Goal: Task Accomplishment & Management: Manage account settings

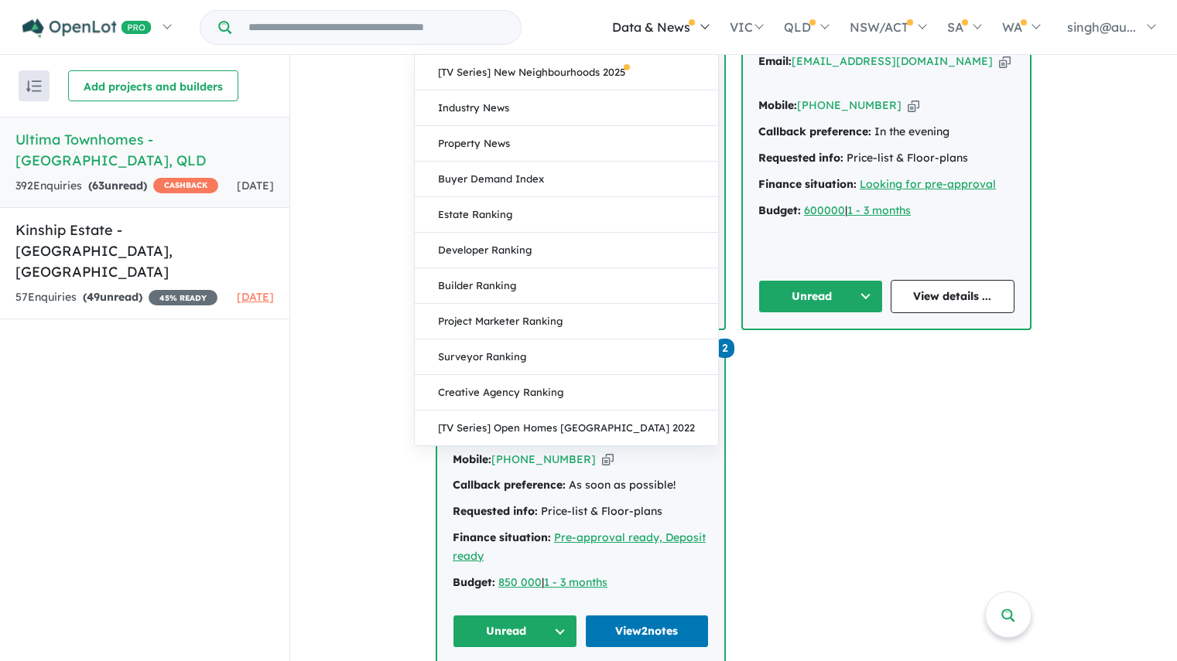
scroll to position [2089, 0]
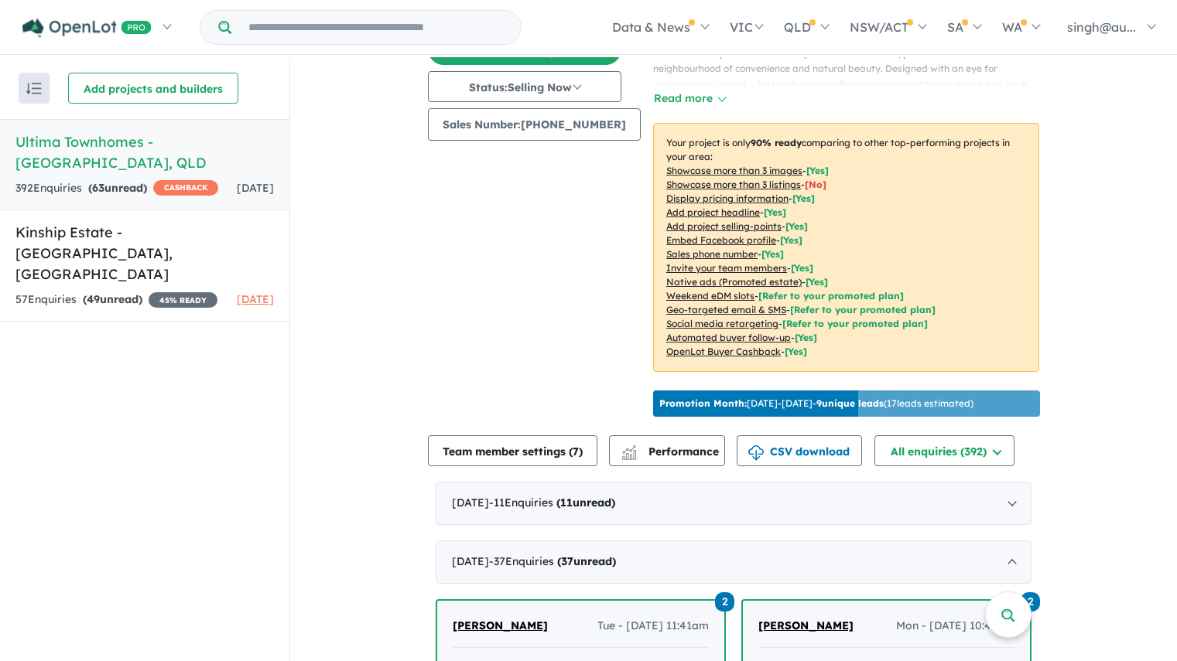
scroll to position [293, 0]
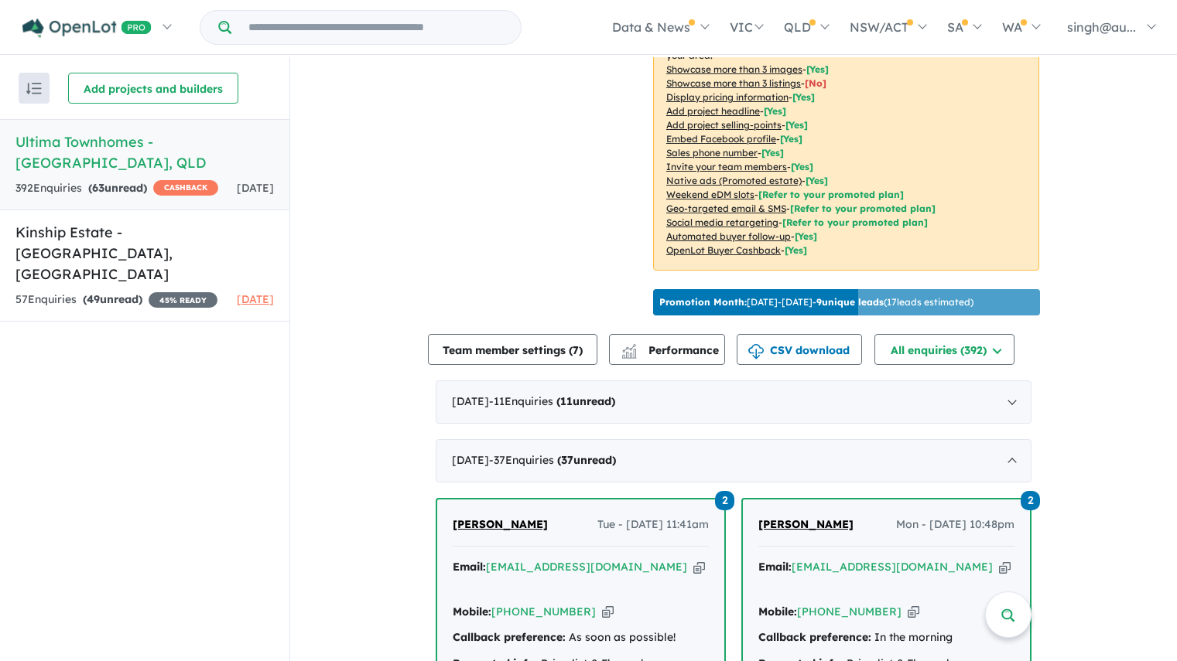
click at [719, 394] on div "[DATE] - 11 Enquir ies ( 11 unread)" at bounding box center [734, 402] width 596 height 43
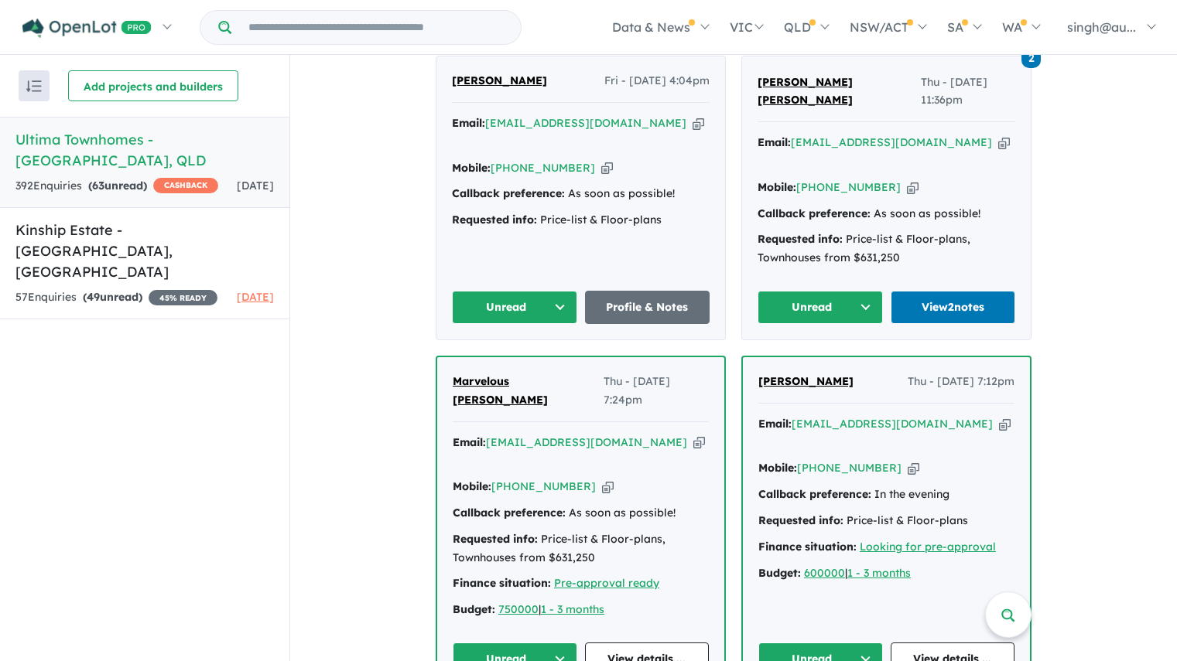
scroll to position [1763, 0]
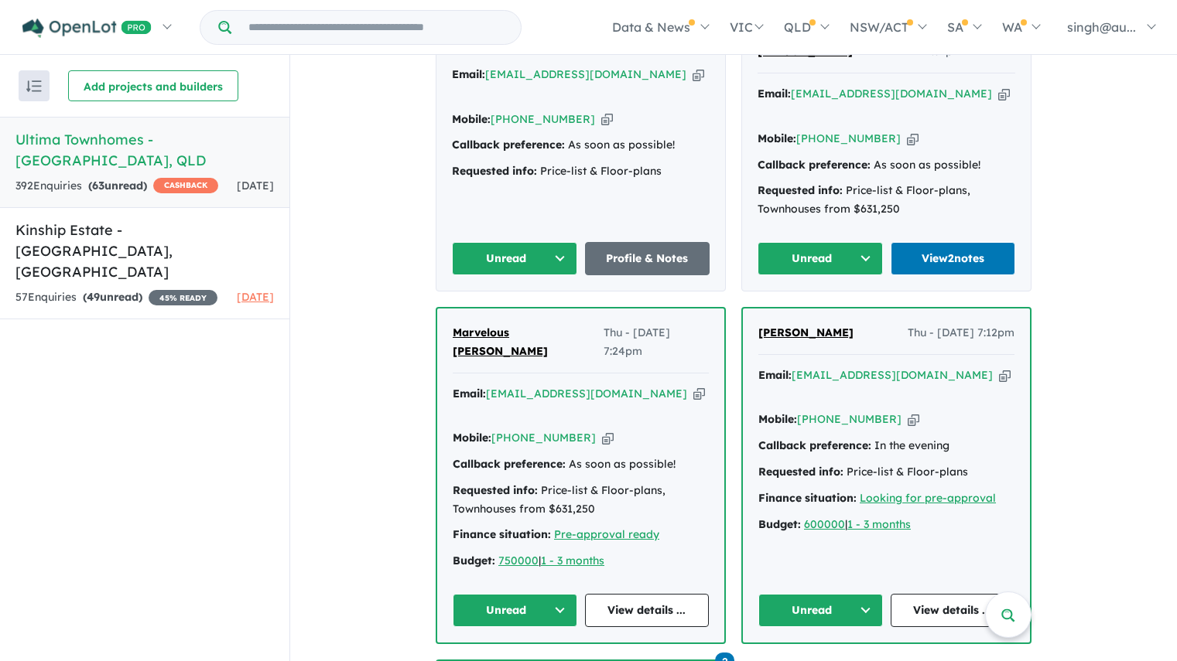
click at [1100, 311] on div "View 2 projects in your account Ultima Townhomes - [GEOGRAPHIC_DATA] OPENLOT $ …" at bounding box center [733, 376] width 887 height 4169
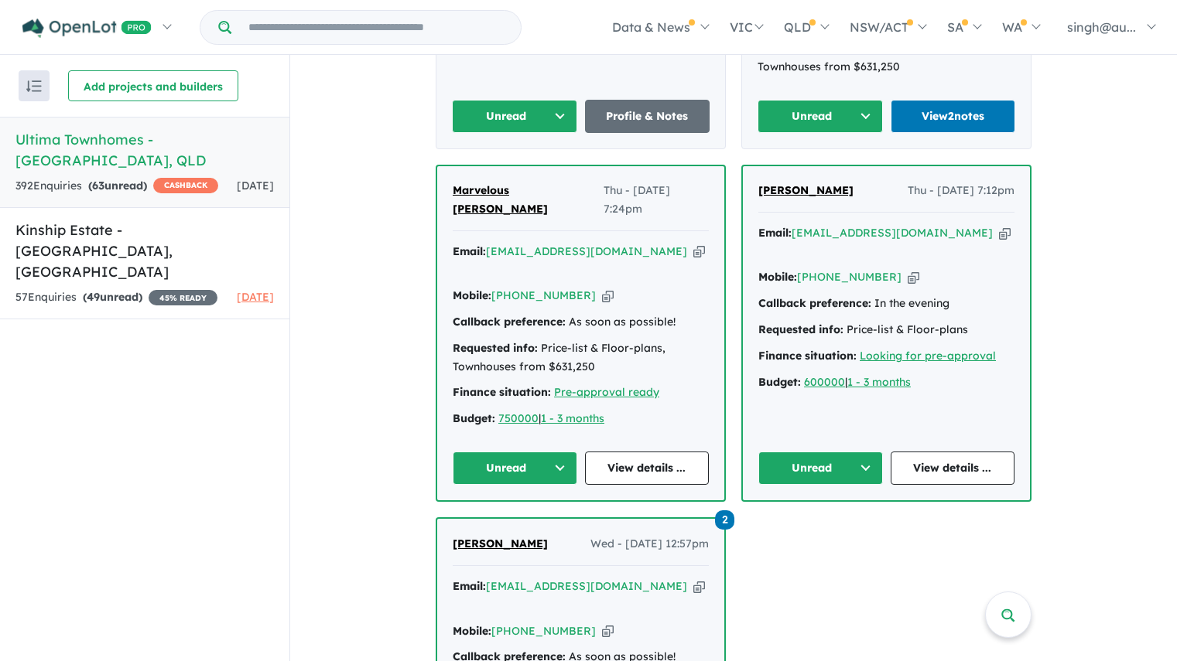
scroll to position [1918, 0]
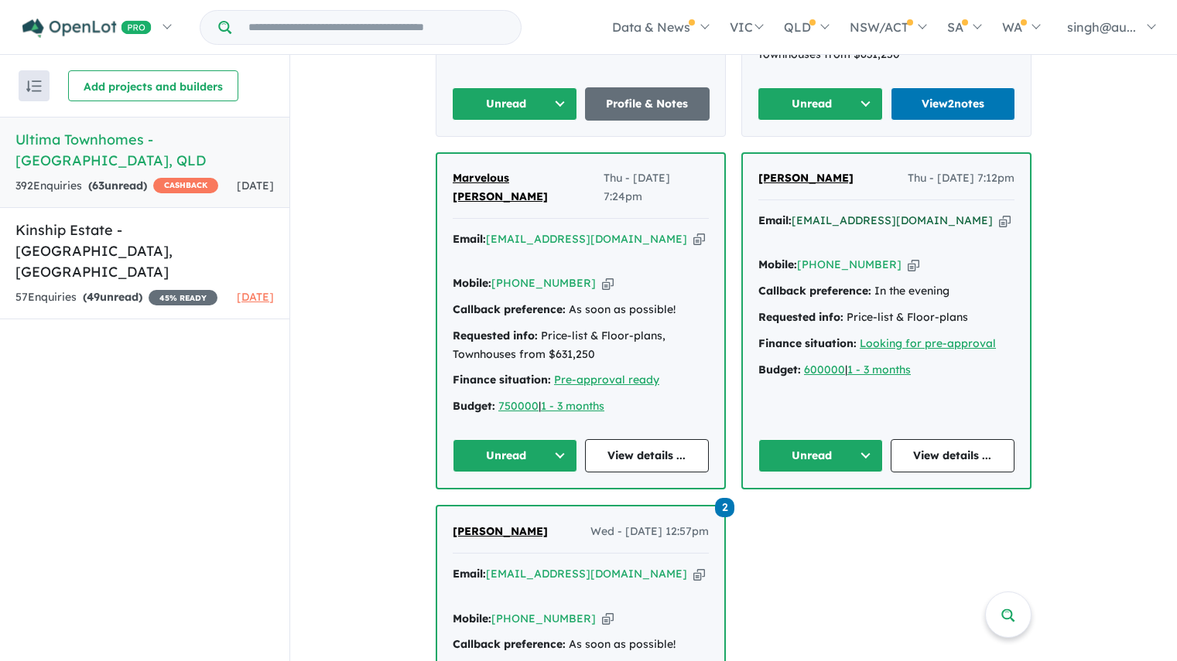
drag, startPoint x: 846, startPoint y: 118, endPoint x: 815, endPoint y: 125, distance: 32.5
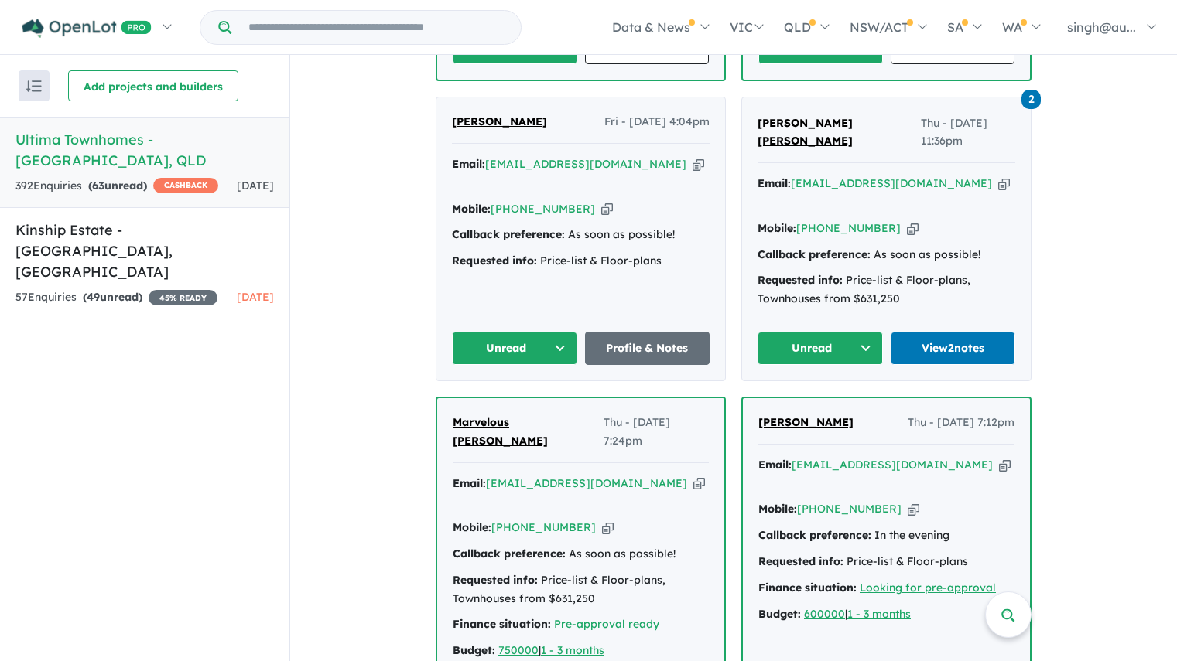
scroll to position [1686, 0]
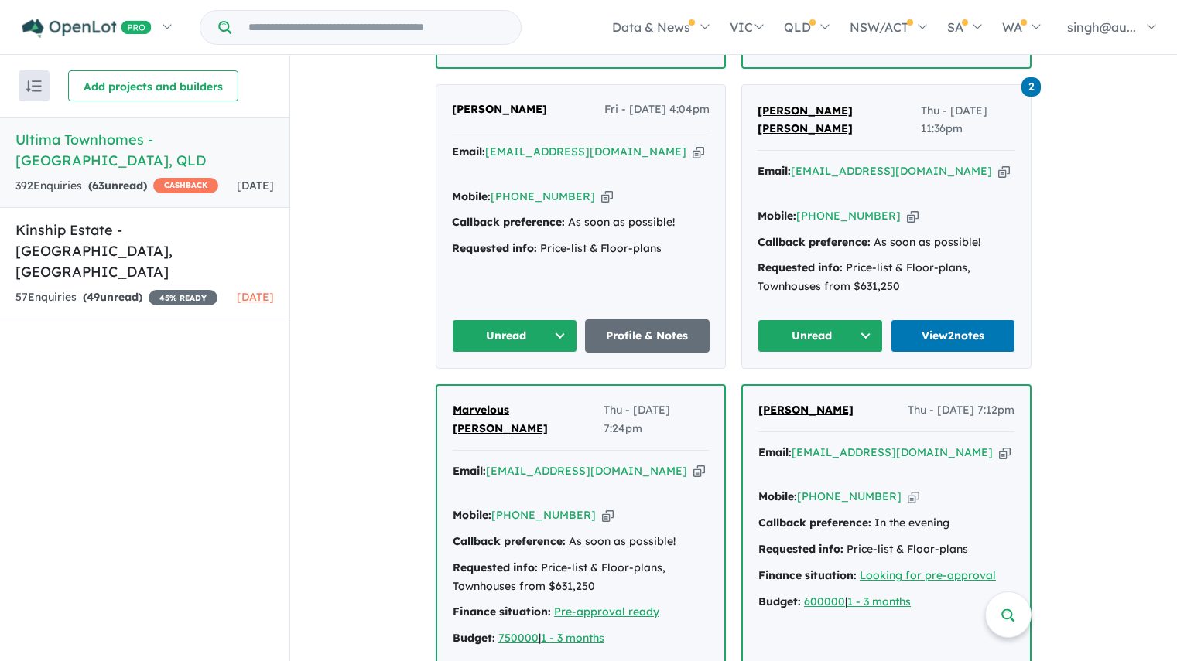
click at [1109, 296] on div "View 2 projects in your account Ultima Townhomes - [GEOGRAPHIC_DATA] OPENLOT $ …" at bounding box center [733, 453] width 887 height 4169
drag, startPoint x: 791, startPoint y: 355, endPoint x: 938, endPoint y: 358, distance: 147.0
click at [938, 444] on div "Email: [EMAIL_ADDRESS][DOMAIN_NAME] Copied!" at bounding box center [886, 462] width 256 height 37
copy a%20Ultima%20Townhomes%20-%20Redbank%20Plains"] "[EMAIL_ADDRESS][DOMAIN_NAME]"
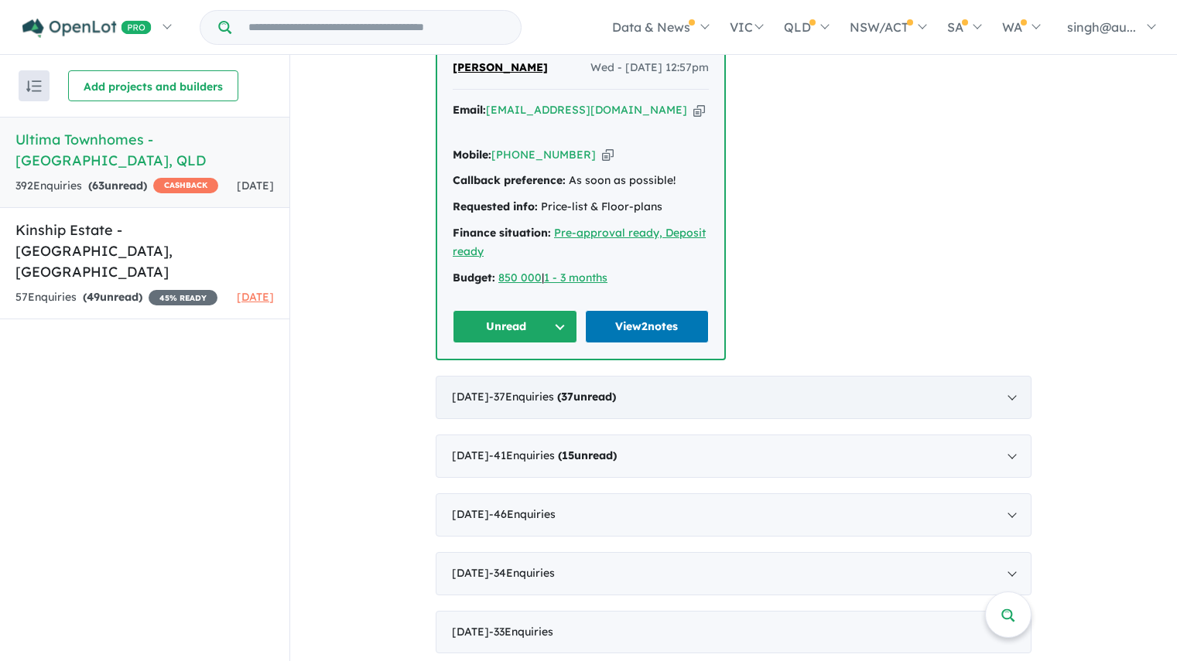
click at [687, 376] on div "[DATE] - 37 Enquir ies ( 37 unread)" at bounding box center [734, 397] width 596 height 43
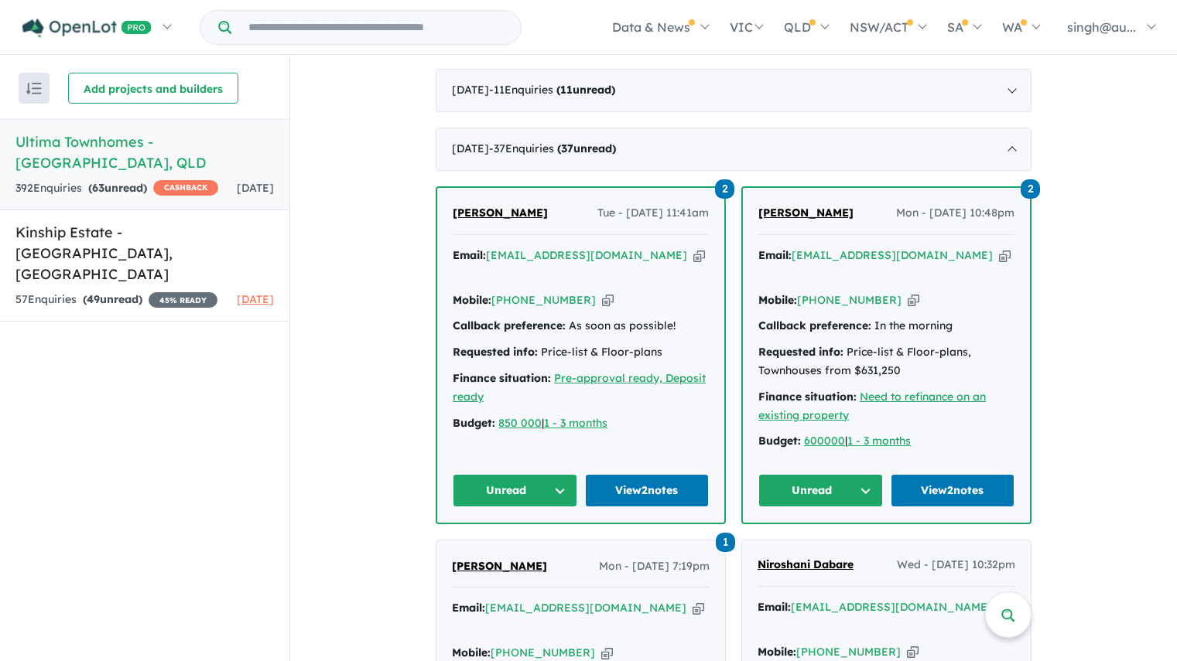
scroll to position [619, 0]
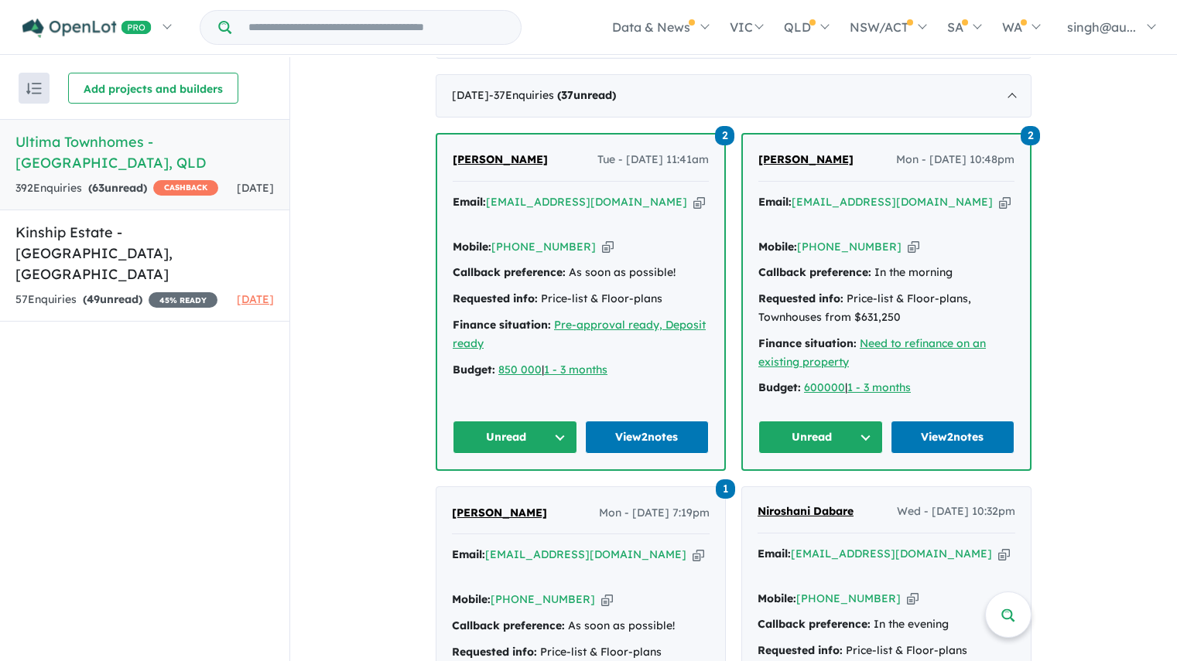
scroll to position [696, 0]
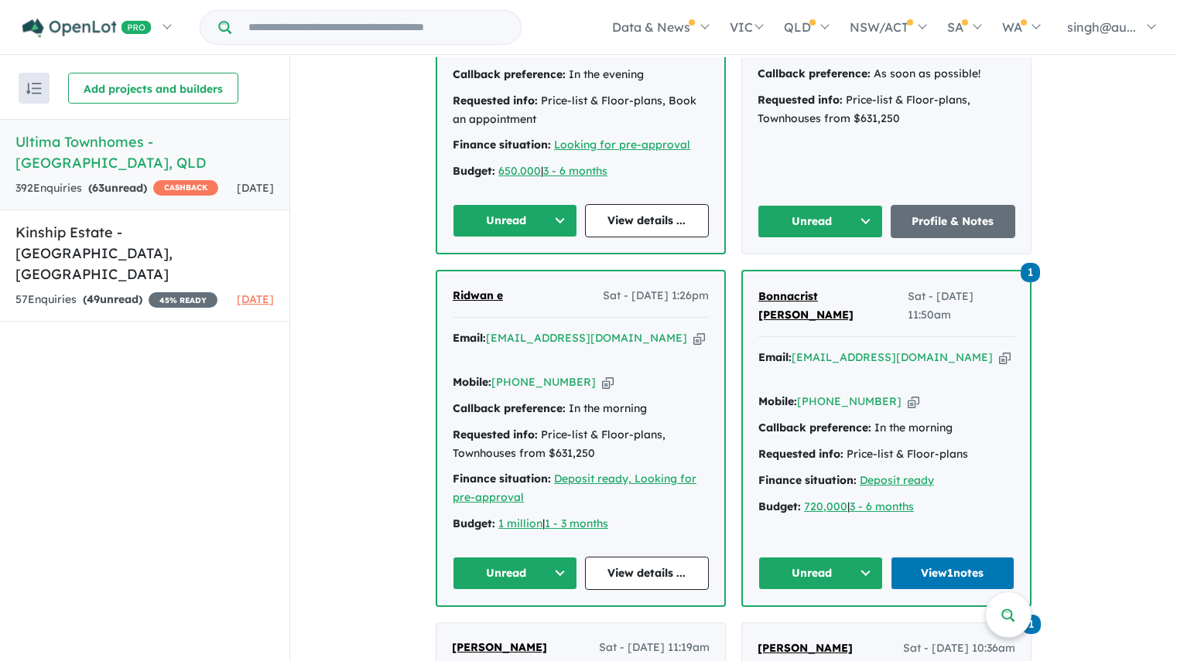
scroll to position [2166, 0]
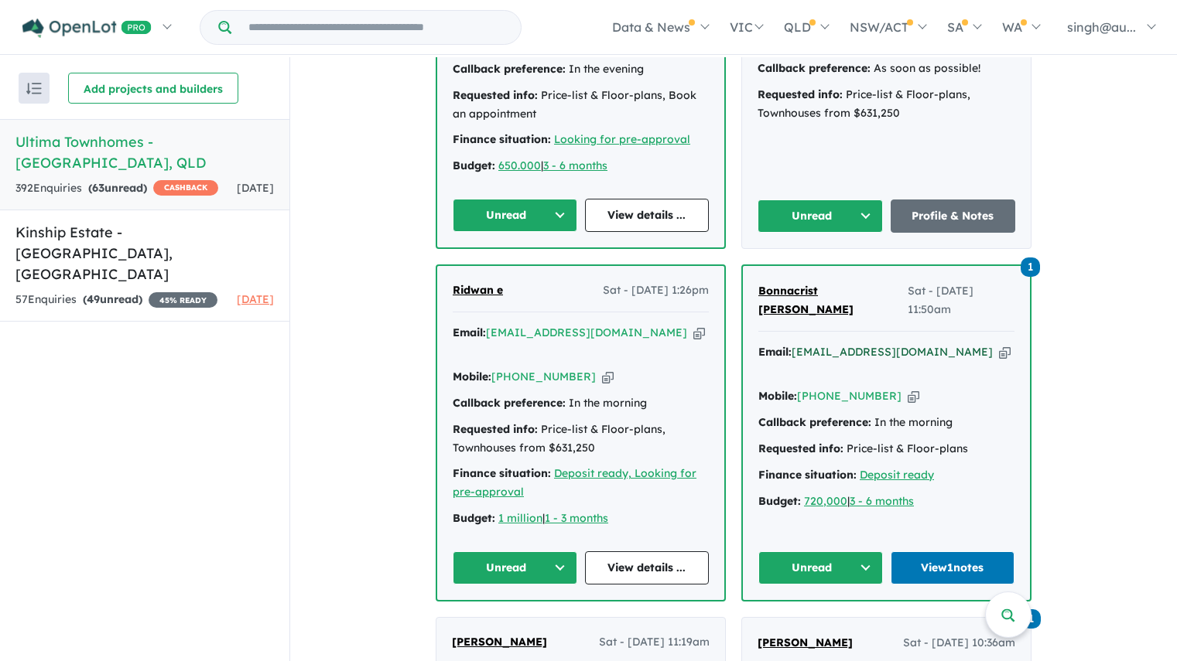
drag, startPoint x: 838, startPoint y: 232, endPoint x: 816, endPoint y: 237, distance: 22.3
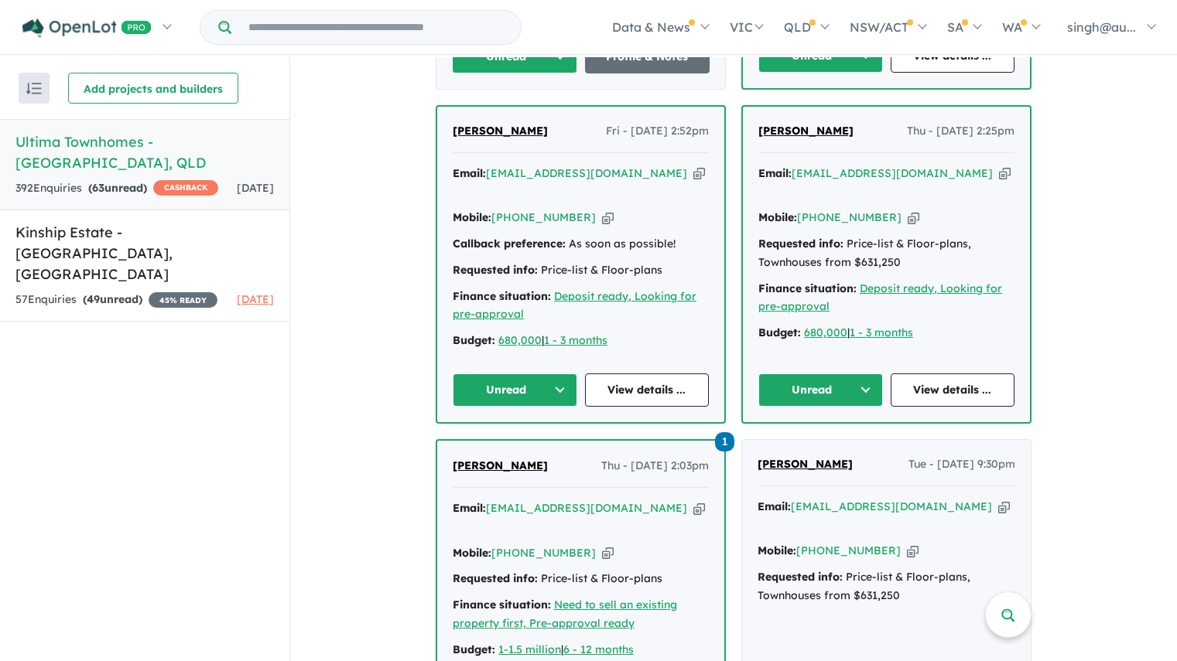
scroll to position [3327, 0]
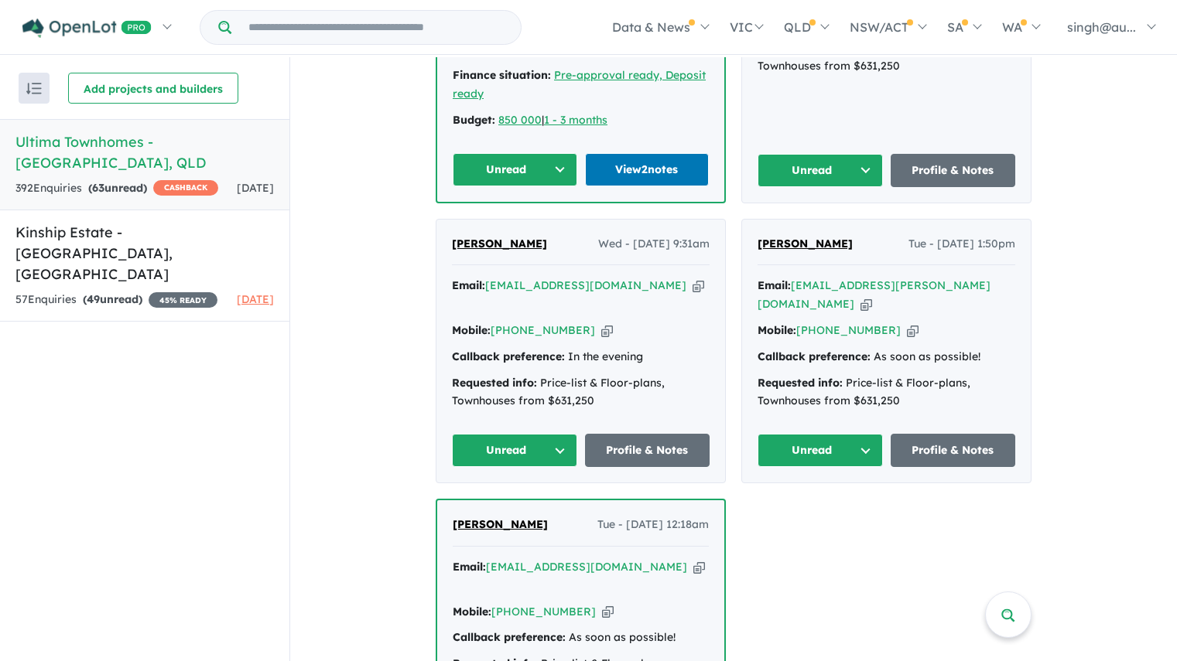
scroll to position [6034, 0]
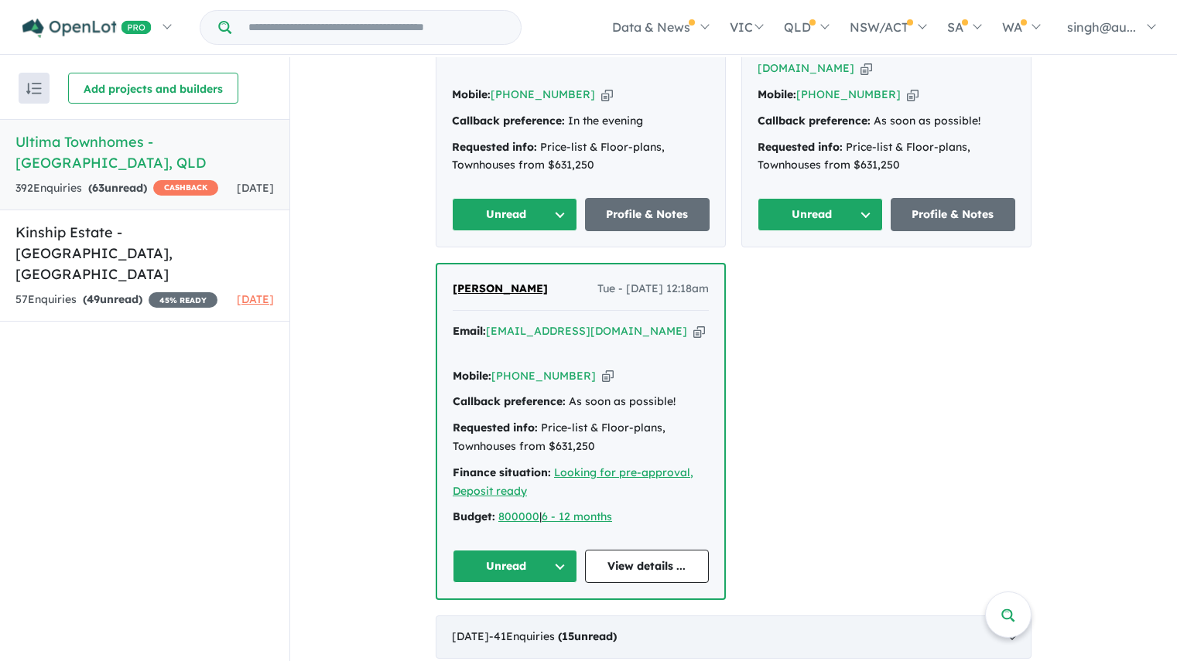
click at [616, 630] on strong "( 15 unread)" at bounding box center [587, 637] width 59 height 14
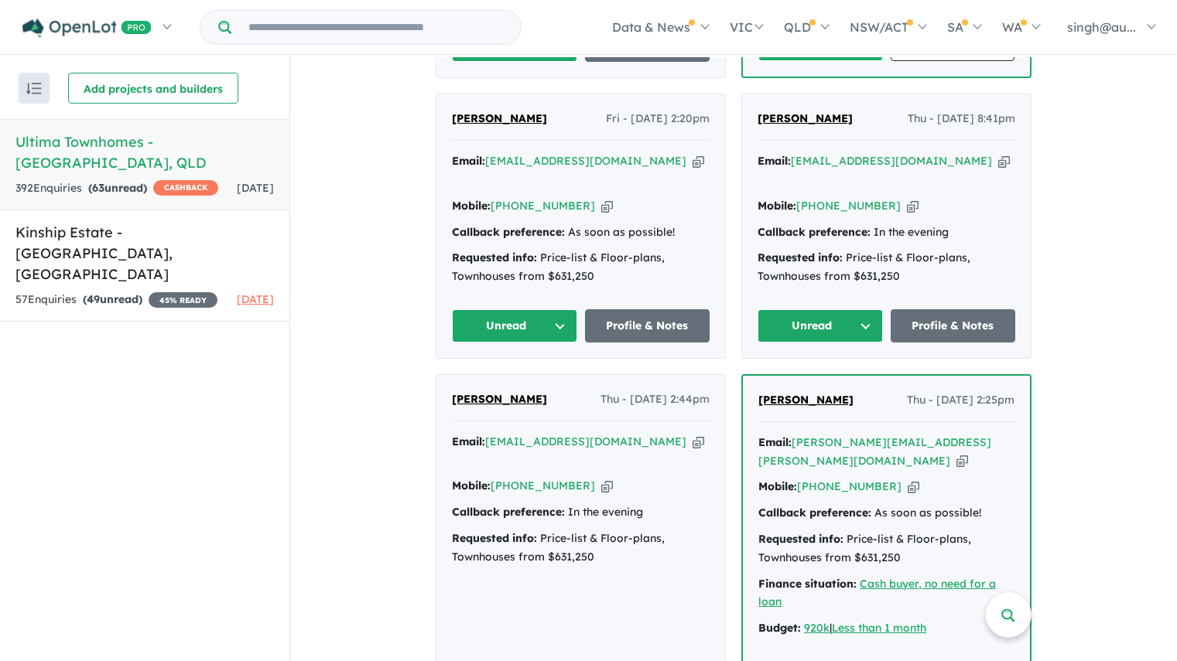
scroll to position [2370, 0]
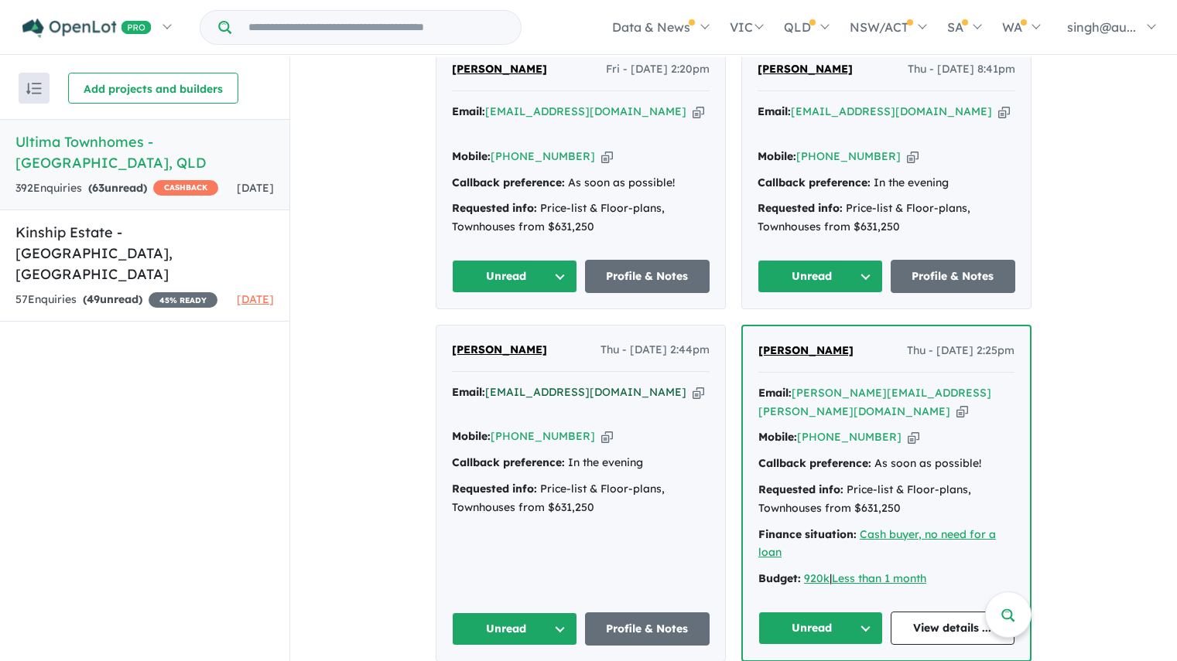
drag, startPoint x: 521, startPoint y: 274, endPoint x: 497, endPoint y: 276, distance: 24.9
drag, startPoint x: 851, startPoint y: 272, endPoint x: 824, endPoint y: 274, distance: 27.1
drag, startPoint x: 824, startPoint y: 274, endPoint x: 815, endPoint y: 282, distance: 12.0
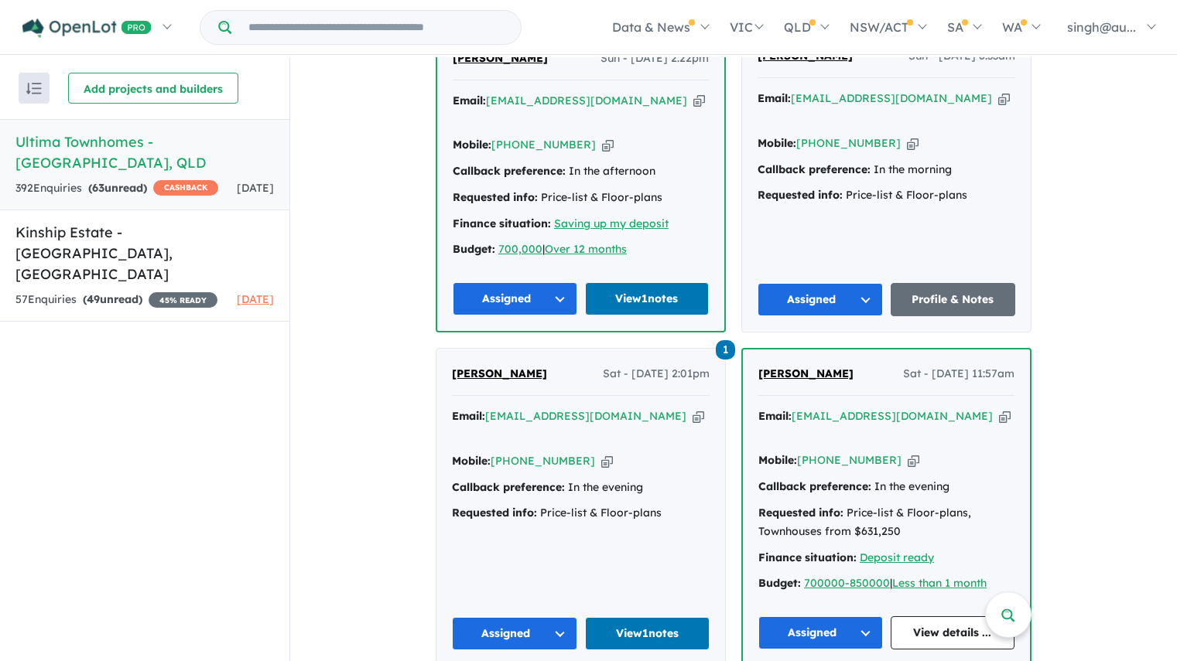
scroll to position [3607, 0]
